Goal: Information Seeking & Learning: Find specific fact

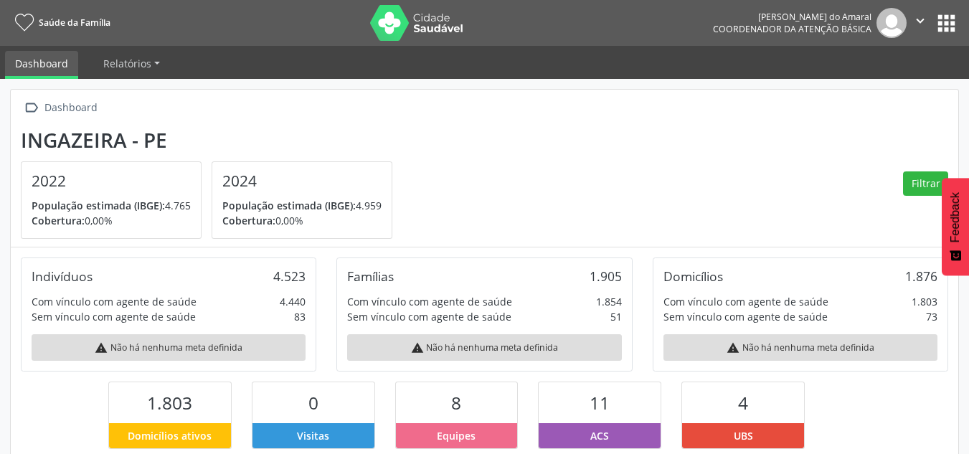
scroll to position [238, 316]
click at [952, 24] on button "apps" at bounding box center [946, 23] width 25 height 25
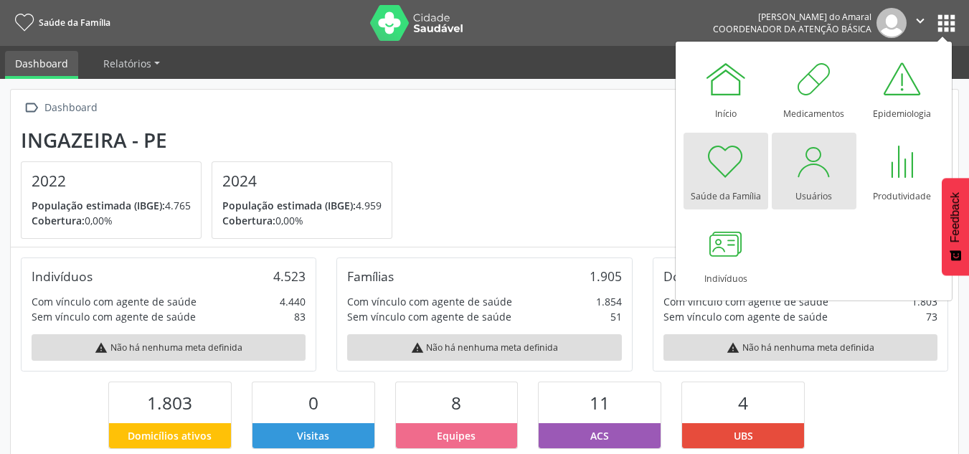
click at [823, 178] on div at bounding box center [814, 161] width 43 height 43
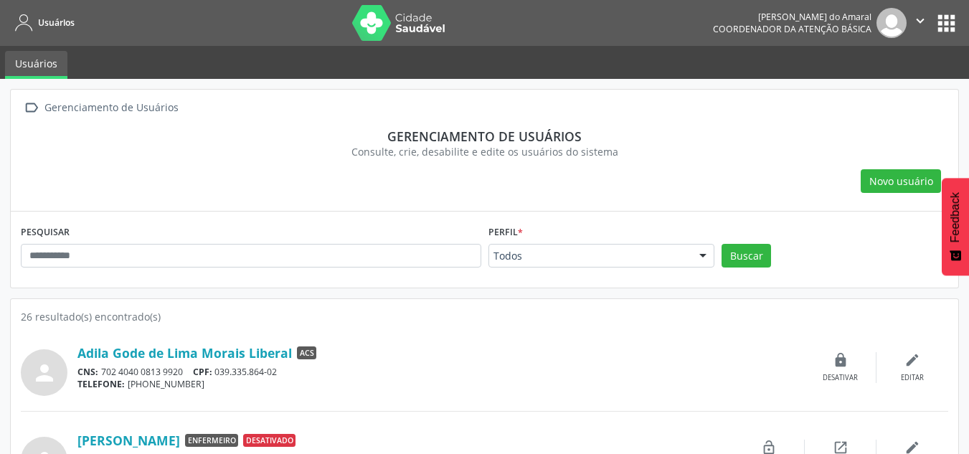
click at [941, 18] on button "apps" at bounding box center [946, 23] width 25 height 25
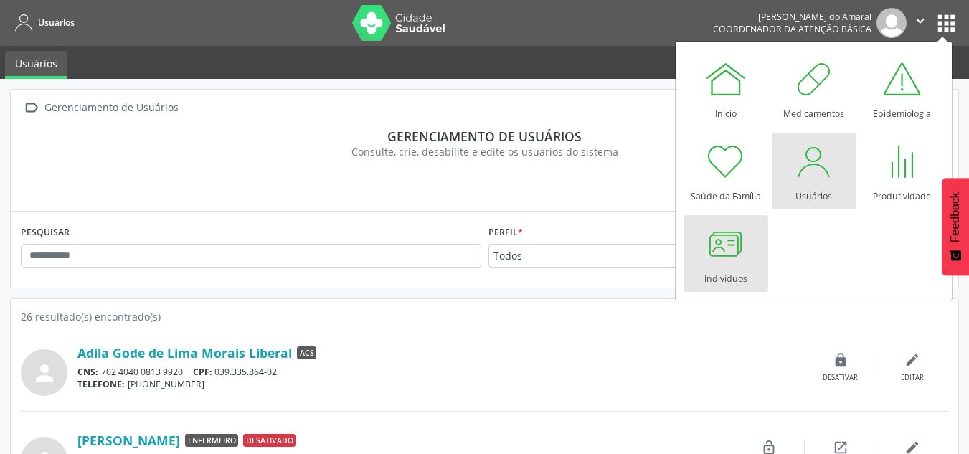
click at [701, 255] on link "Indivíduos" at bounding box center [726, 253] width 85 height 77
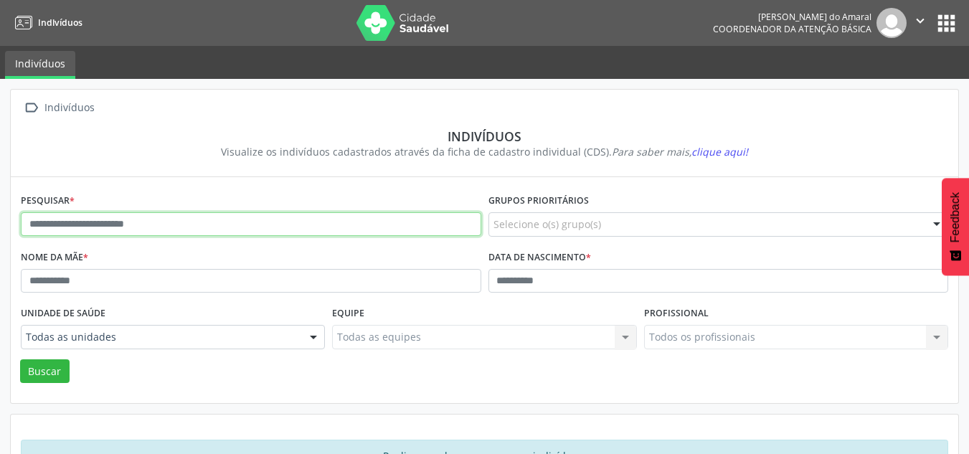
click at [362, 222] on input "text" at bounding box center [251, 224] width 461 height 24
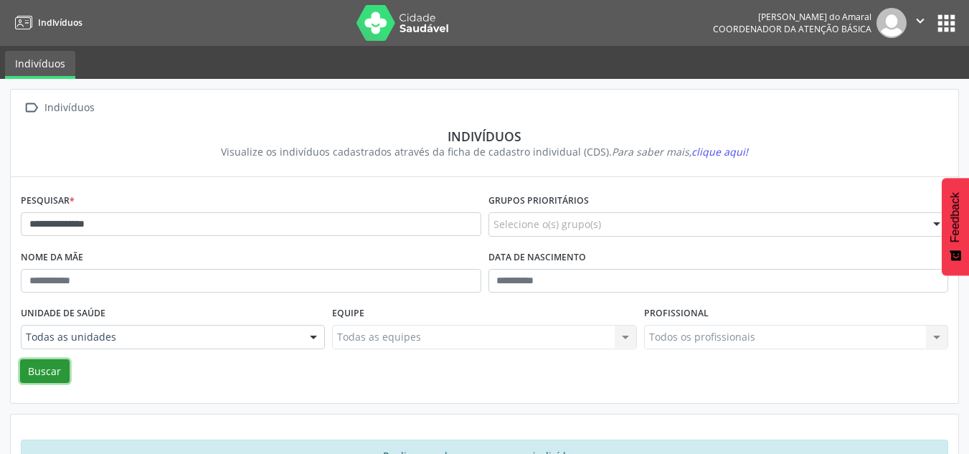
click at [47, 364] on button "Buscar" at bounding box center [44, 371] width 49 height 24
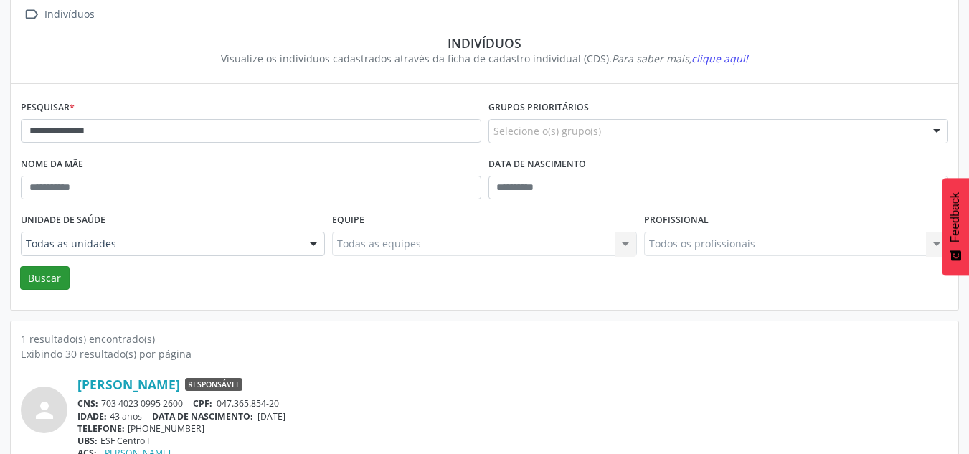
scroll to position [131, 0]
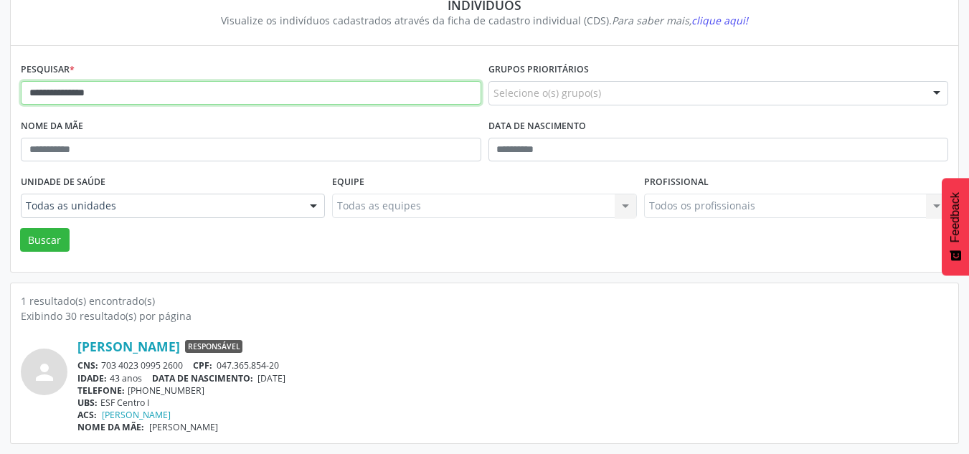
click at [154, 88] on input "**********" at bounding box center [251, 93] width 461 height 24
type input "*"
type input "**********"
click at [52, 225] on div "Unidade de saúde Todas as unidades Todas as unidades Emulti Estrategica da Inga…" at bounding box center [172, 199] width 311 height 56
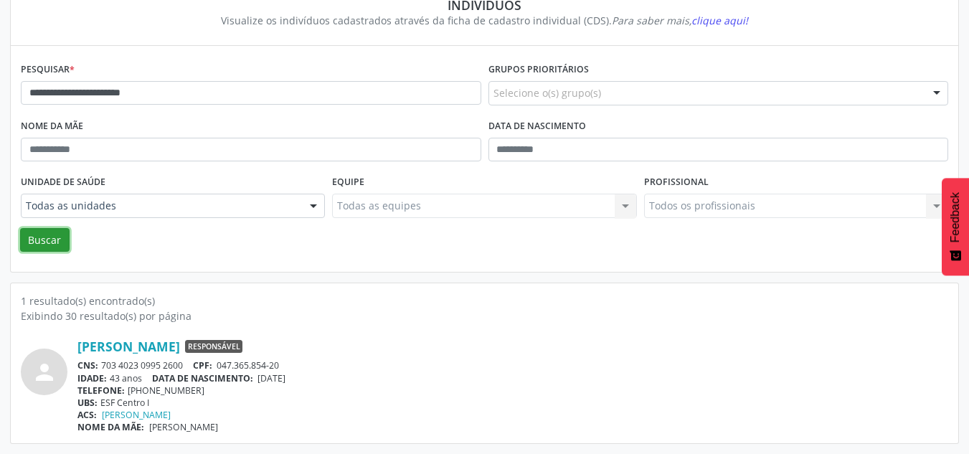
click at [51, 231] on button "Buscar" at bounding box center [44, 240] width 49 height 24
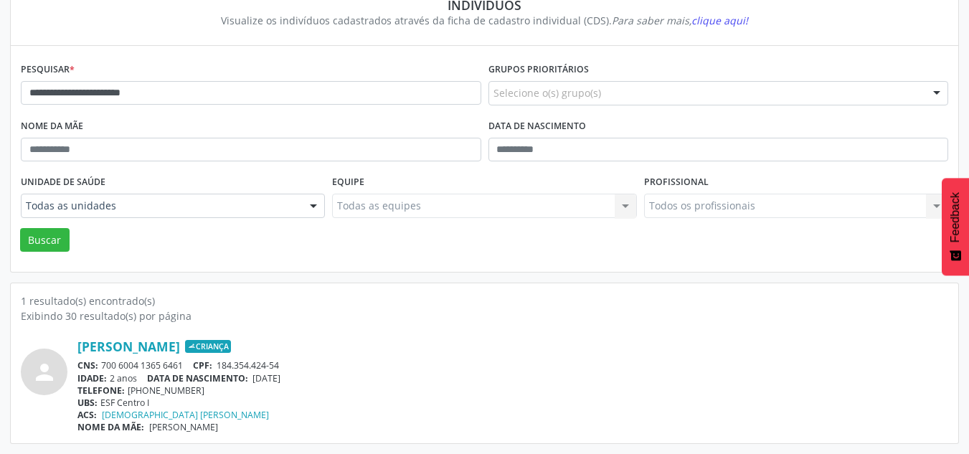
click at [123, 356] on div "Mariana Carvalho Nogueira Criança CNS: 700 6004 1365 6461 CPF: 184.354.424-54 I…" at bounding box center [512, 386] width 871 height 95
click at [127, 351] on link "Mariana Carvalho Nogueira" at bounding box center [128, 347] width 103 height 16
